Goal: Task Accomplishment & Management: Use online tool/utility

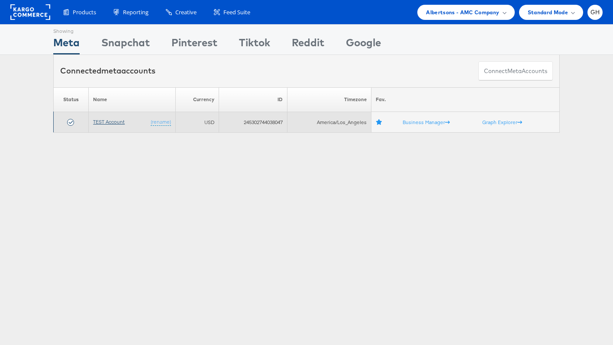
click at [106, 123] on link "TEST Account" at bounding box center [109, 122] width 32 height 6
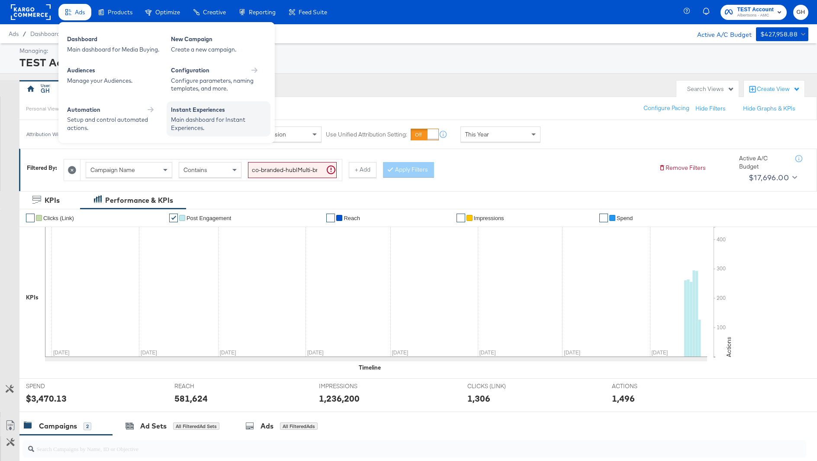
click at [204, 115] on div "Instant Experiences" at bounding box center [218, 111] width 95 height 10
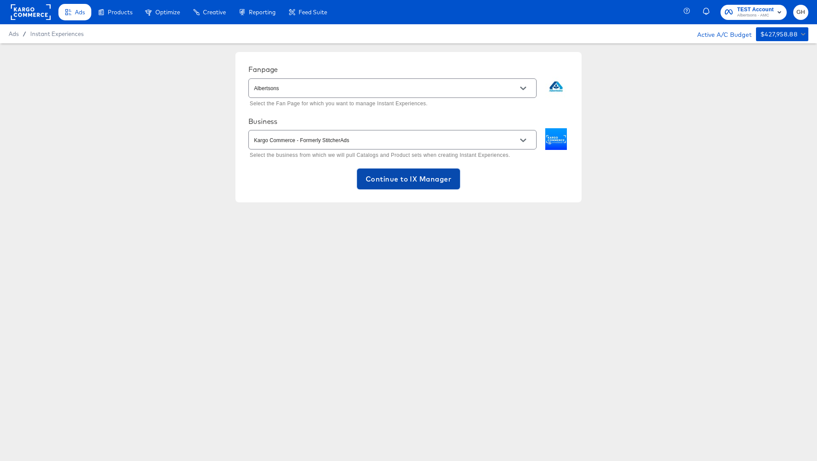
click at [383, 179] on span "Continue to IX Manager" at bounding box center [409, 179] width 86 height 12
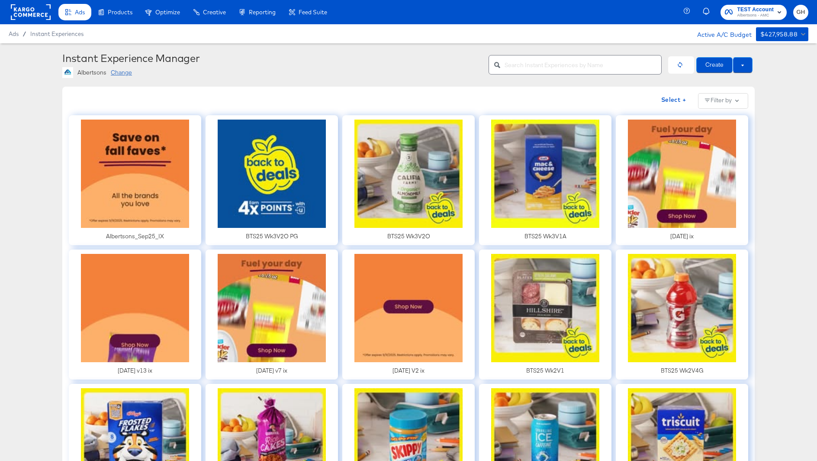
scroll to position [1, 0]
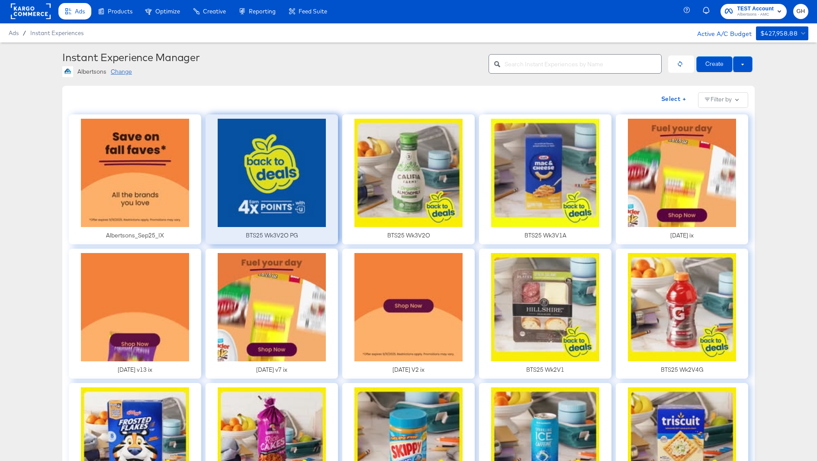
click at [289, 187] on div at bounding box center [272, 179] width 132 height 130
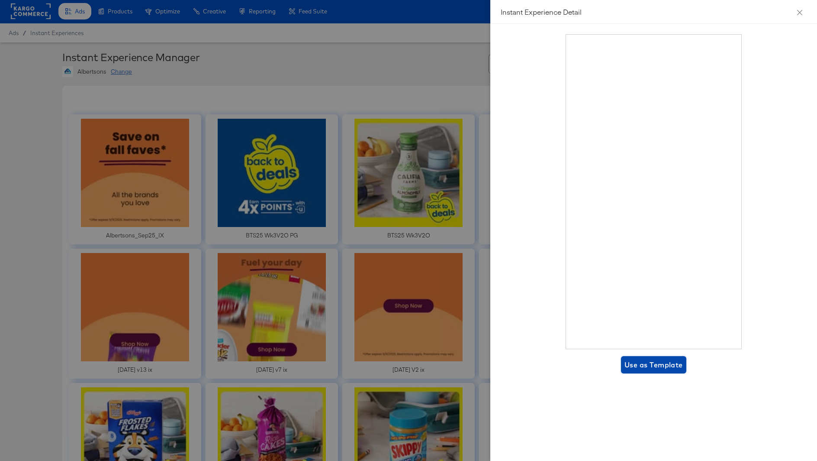
click at [653, 369] on span "Use as Template" at bounding box center [654, 364] width 58 height 12
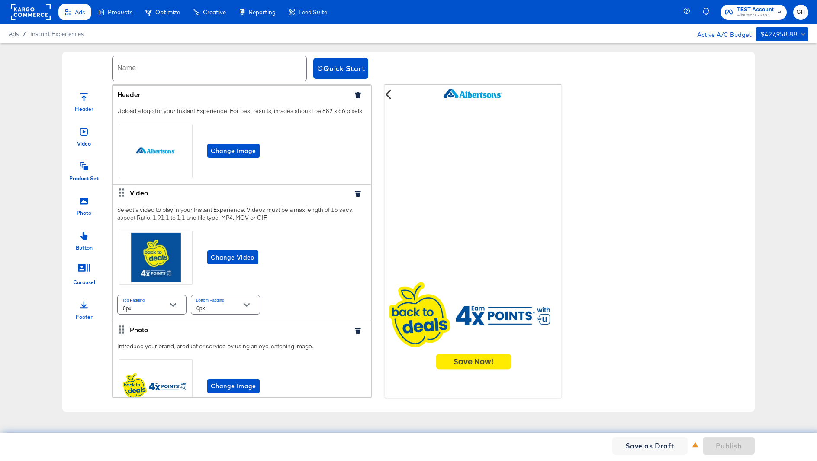
click at [122, 71] on input "text" at bounding box center [210, 68] width 194 height 24
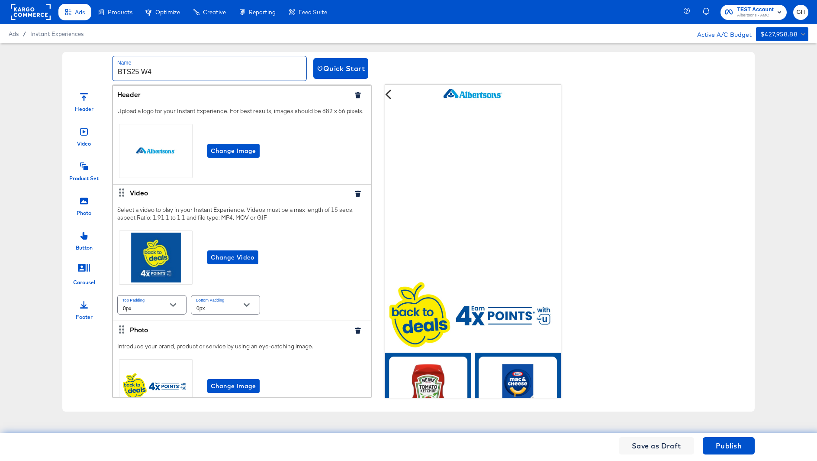
scroll to position [33, 0]
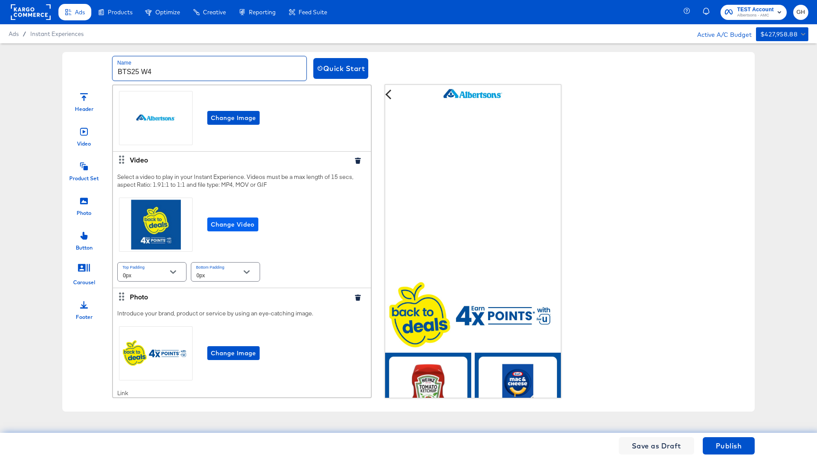
type input "BTS25 W4"
click at [230, 226] on span "Change Video" at bounding box center [233, 224] width 44 height 11
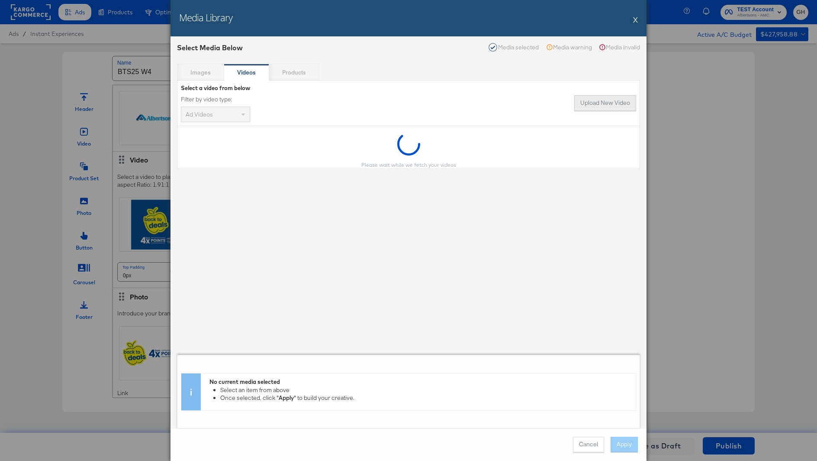
click at [615, 102] on button "Upload New Video" at bounding box center [605, 103] width 62 height 16
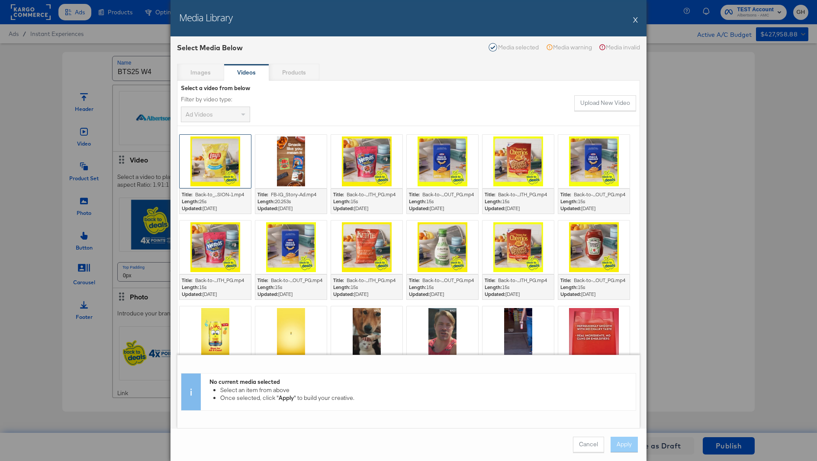
click at [217, 165] on div at bounding box center [215, 161] width 71 height 53
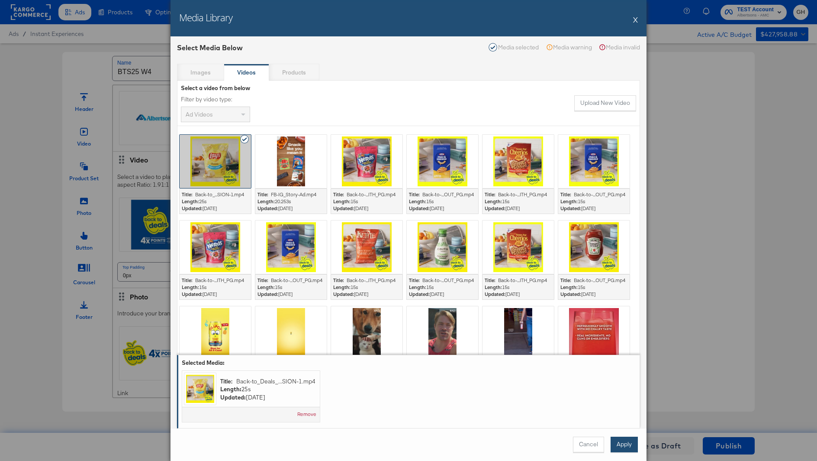
click at [628, 443] on button "Apply" at bounding box center [624, 444] width 27 height 16
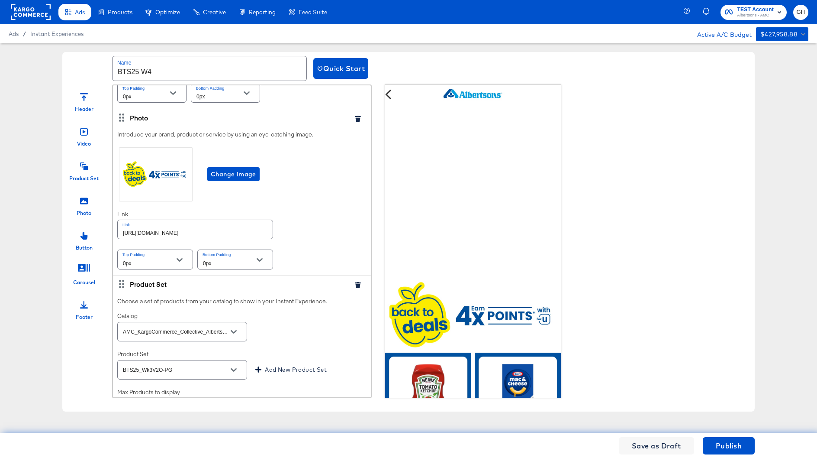
scroll to position [213, 0]
click at [187, 363] on input "BTS25_Wk3V2O-PG" at bounding box center [175, 368] width 109 height 10
click at [187, 389] on li "BTS25_Wk4V1" at bounding box center [181, 387] width 129 height 14
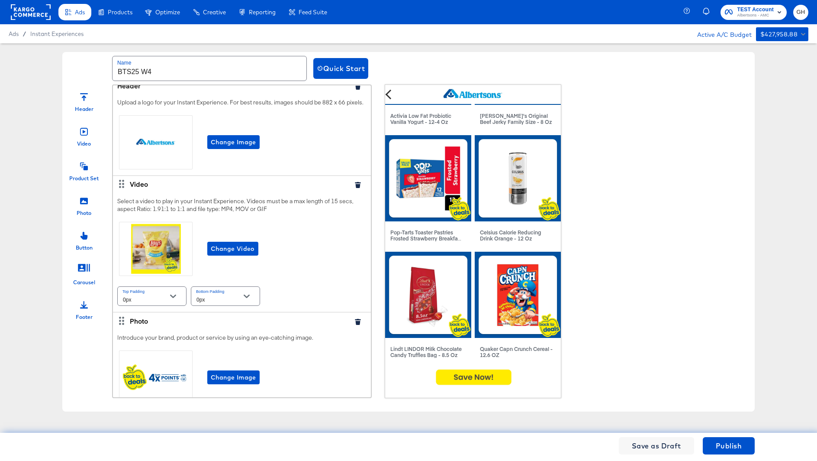
scroll to position [0, 0]
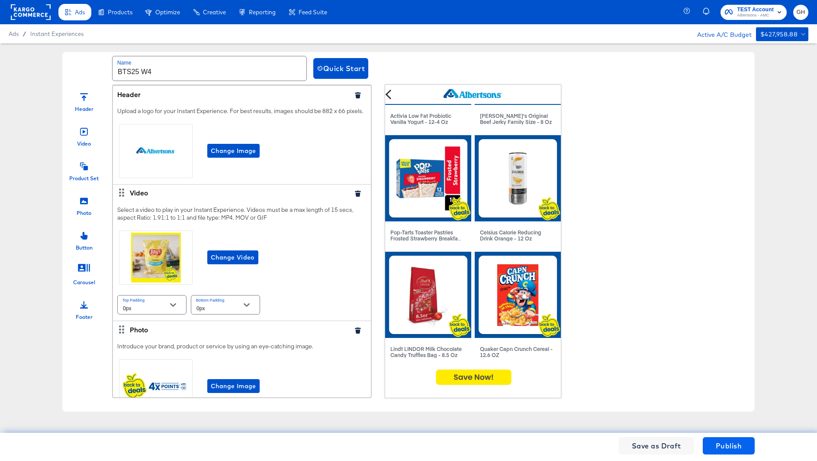
type input "BTS25_Wk4V1"
click at [740, 442] on span "Publish" at bounding box center [729, 445] width 26 height 12
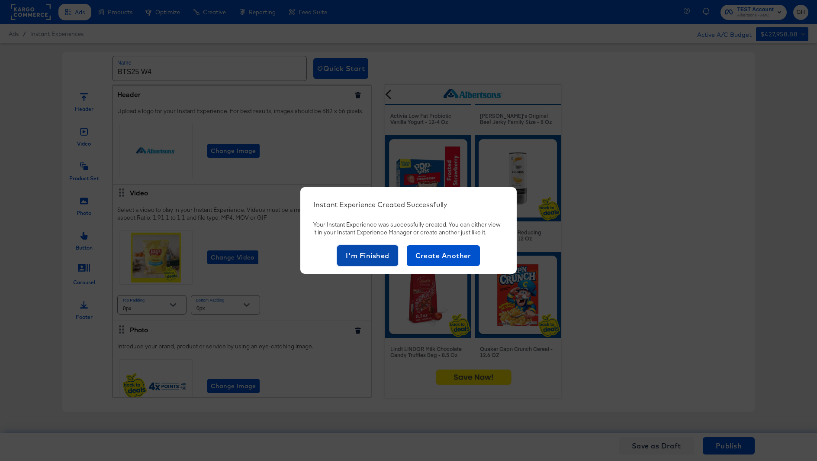
click at [357, 254] on span "I'm Finished" at bounding box center [368, 255] width 44 height 12
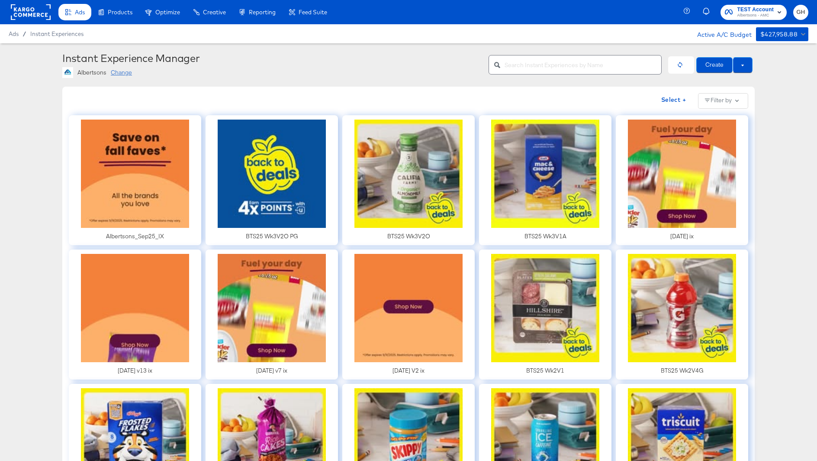
click at [121, 73] on div "Change" at bounding box center [121, 72] width 21 height 8
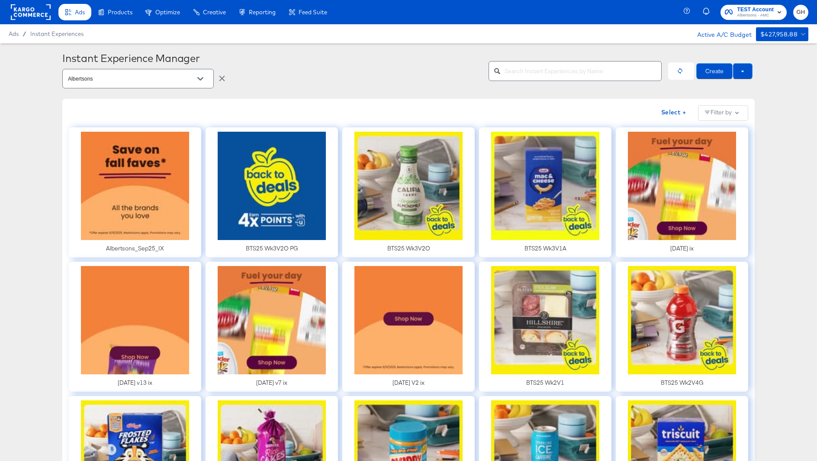
click at [167, 84] on div "Albertsons" at bounding box center [137, 78] width 151 height 19
type input "sa"
click at [166, 114] on li "Safeway" at bounding box center [137, 117] width 151 height 16
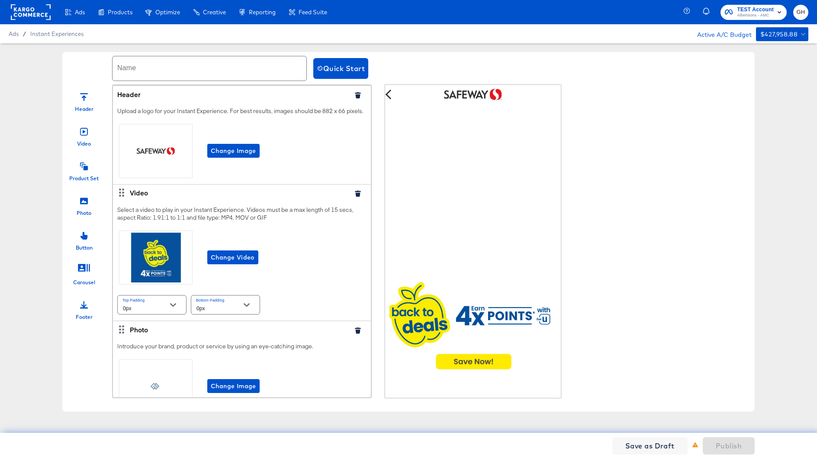
click at [133, 70] on input "text" at bounding box center [210, 68] width 194 height 24
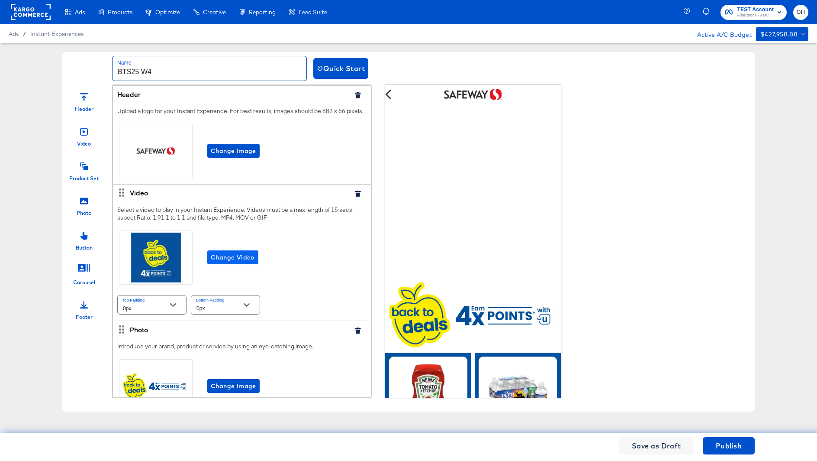
type input "BTS25 W4"
click at [232, 252] on span "Change Video" at bounding box center [233, 257] width 44 height 11
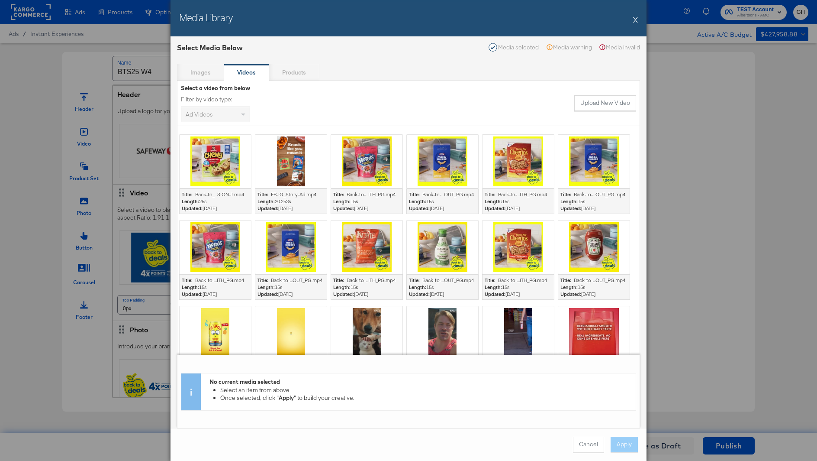
click at [216, 166] on div at bounding box center [215, 161] width 71 height 53
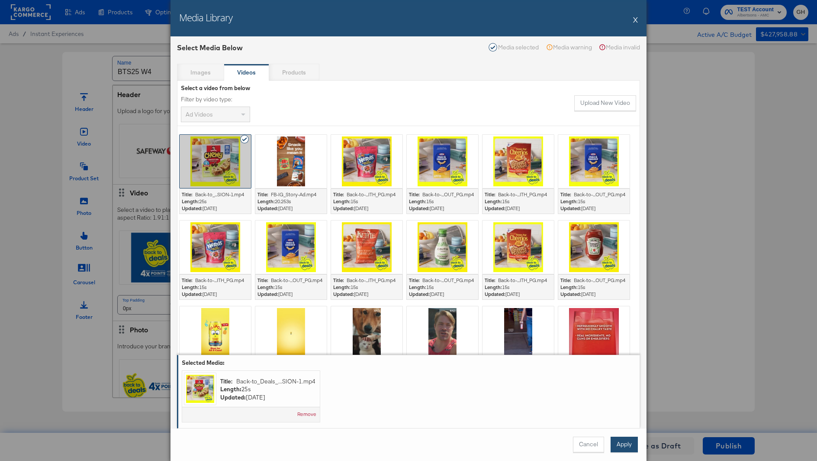
click at [619, 438] on button "Apply" at bounding box center [624, 444] width 27 height 16
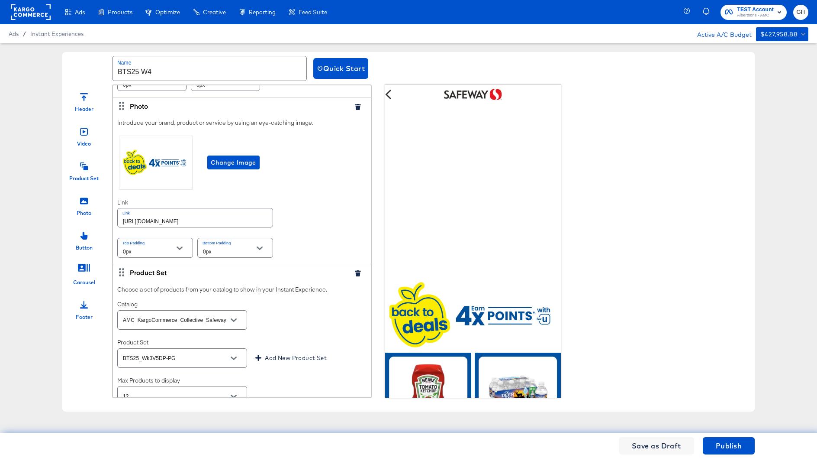
scroll to position [247, 0]
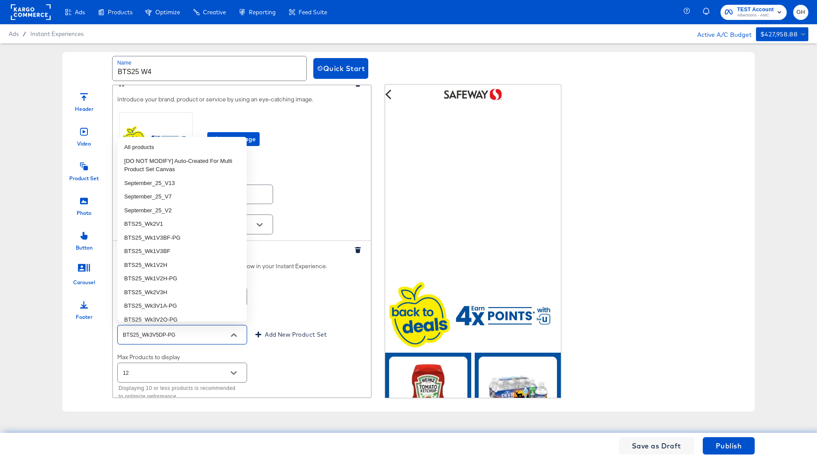
drag, startPoint x: 149, startPoint y: 333, endPoint x: 196, endPoint y: 335, distance: 46.3
click at [196, 335] on input "BTS25_Wk3V5DP-PG" at bounding box center [175, 335] width 109 height 10
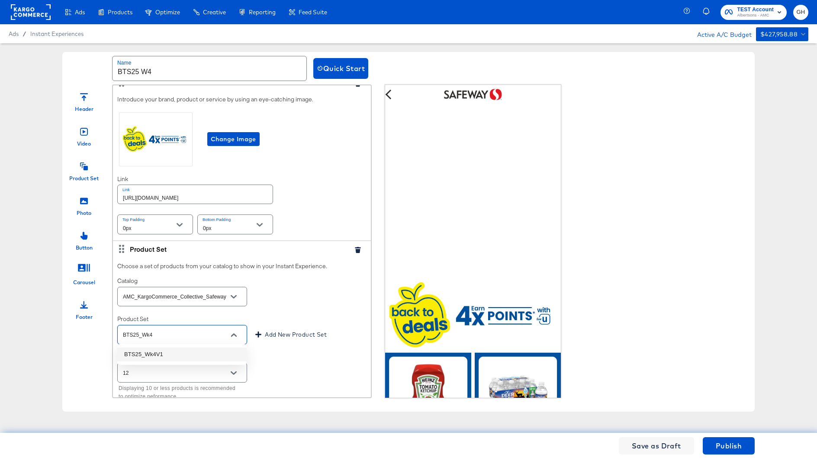
click at [175, 357] on li "BTS25_Wk4V1" at bounding box center [181, 354] width 129 height 14
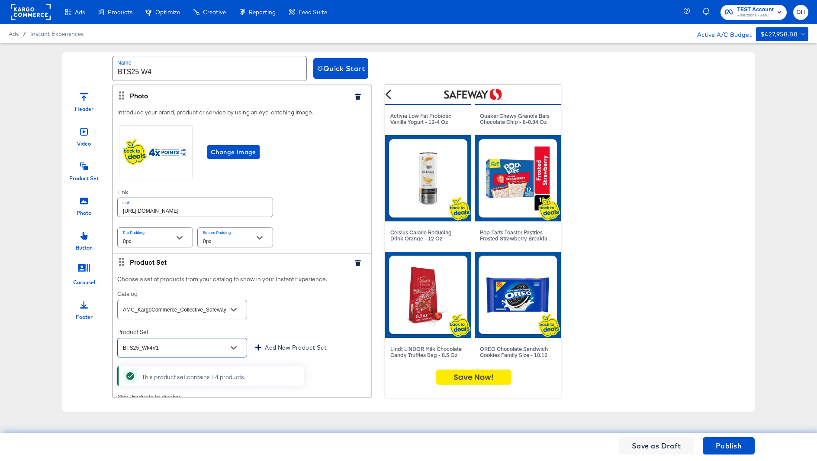
scroll to position [233, 0]
type input "BTS25_Wk4V1"
click at [723, 442] on span "Publish" at bounding box center [729, 445] width 26 height 12
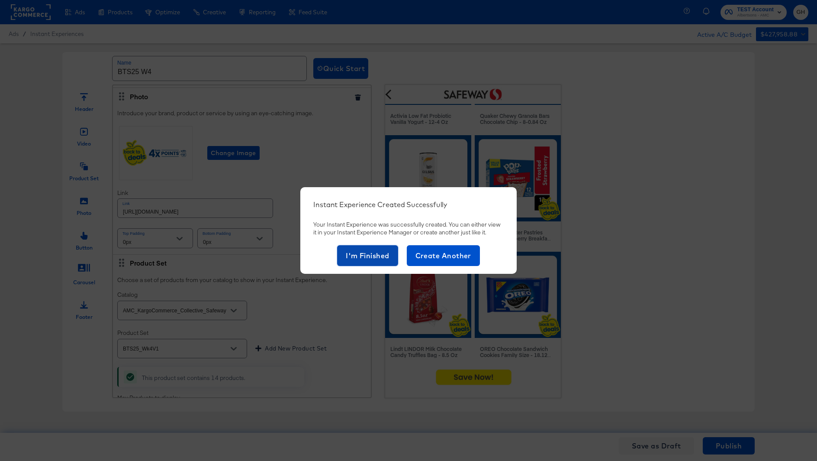
drag, startPoint x: 364, startPoint y: 255, endPoint x: 425, endPoint y: 12, distance: 251.2
click at [364, 255] on span "I'm Finished" at bounding box center [368, 255] width 44 height 12
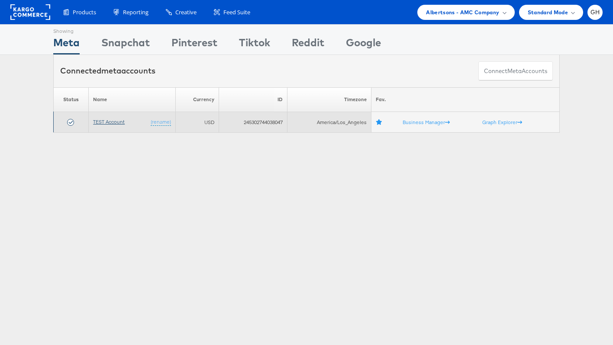
click at [108, 119] on link "TEST Account" at bounding box center [109, 122] width 32 height 6
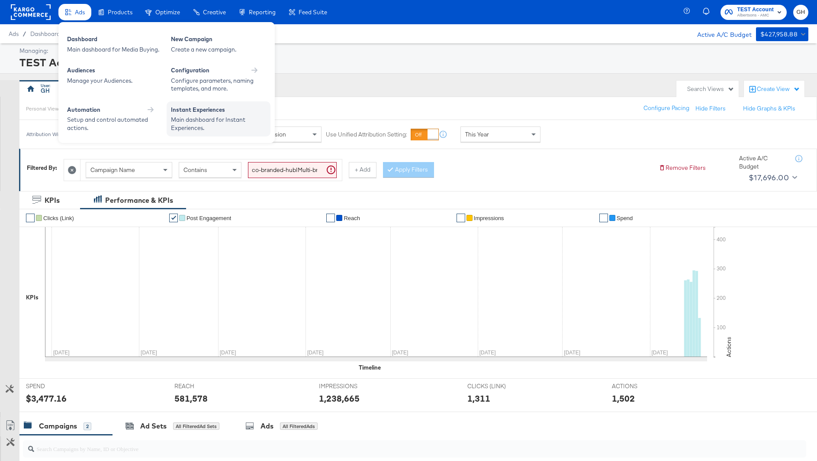
click at [199, 130] on div "Main dashboard for Instant Experiences." at bounding box center [218, 124] width 95 height 16
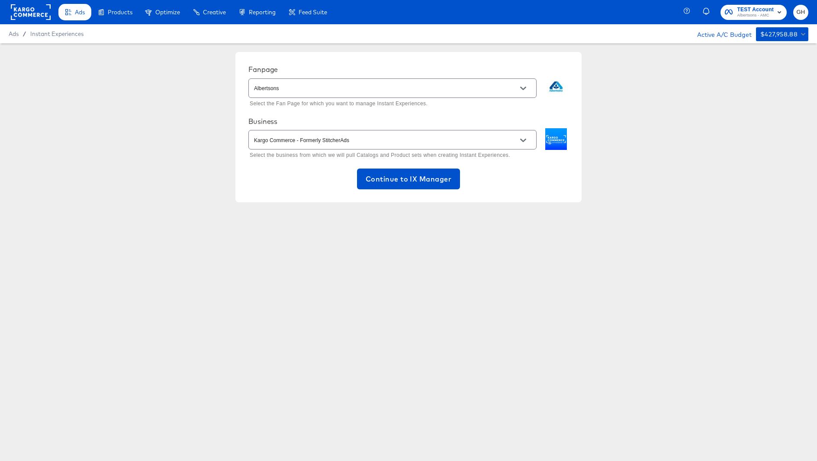
click at [309, 95] on div "Albertsons" at bounding box center [392, 87] width 288 height 19
click at [314, 89] on input "Albertsons" at bounding box center [385, 89] width 267 height 10
click at [323, 107] on li "Randalls" at bounding box center [392, 110] width 288 height 16
type input "Randalls"
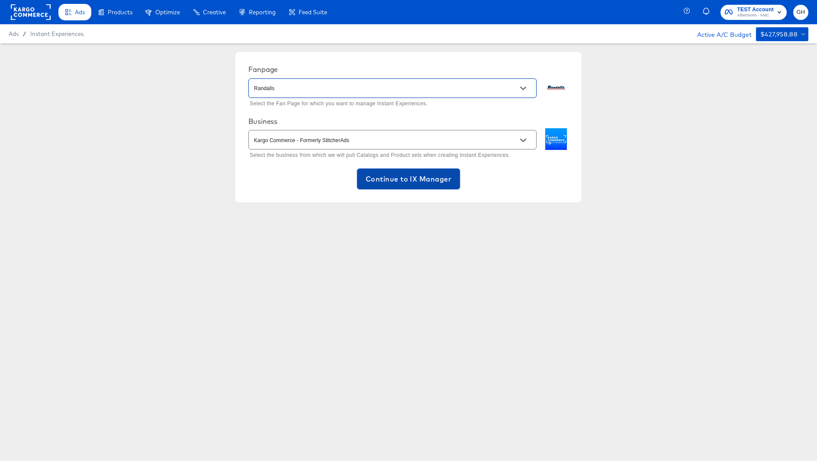
click at [409, 188] on button "Continue to IX Manager" at bounding box center [408, 178] width 103 height 21
